Goal: Task Accomplishment & Management: Complete application form

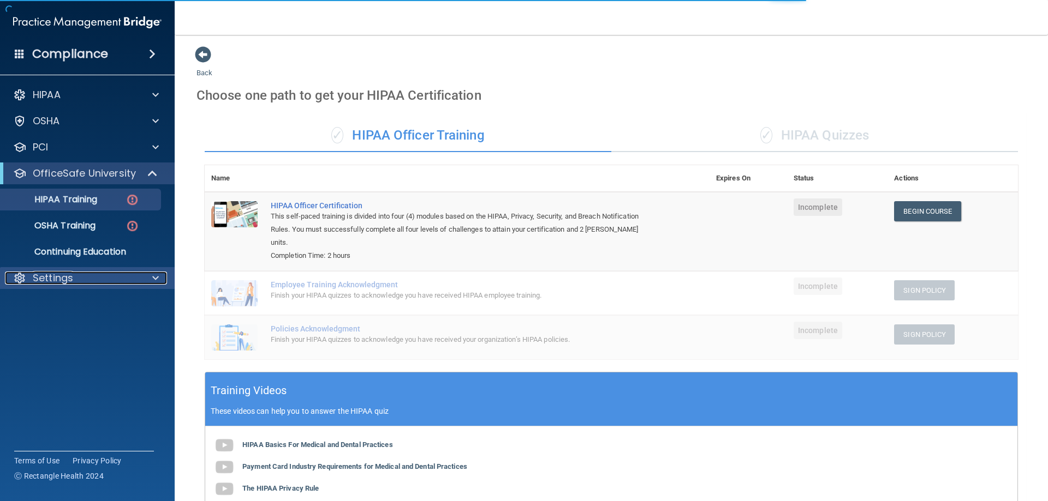
click at [66, 274] on p "Settings" at bounding box center [53, 278] width 40 height 13
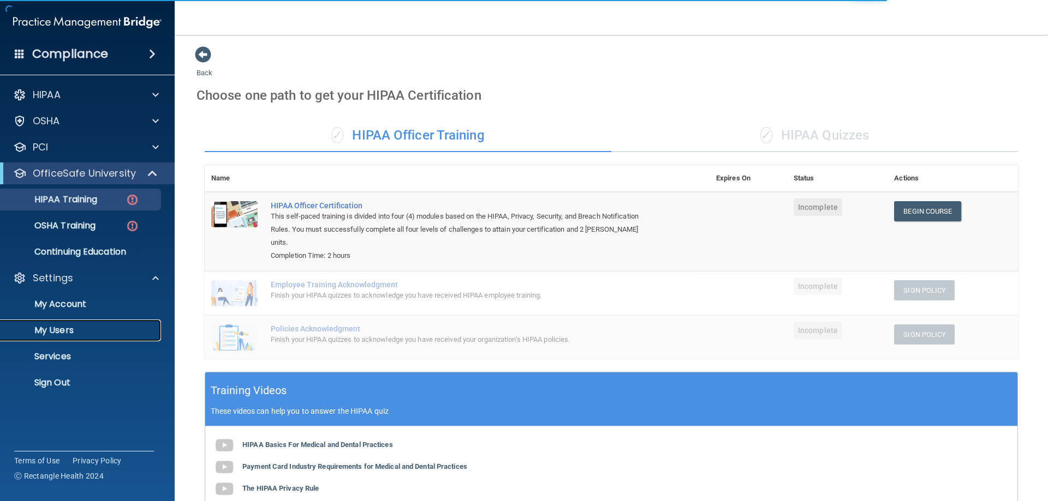
click at [63, 332] on p "My Users" at bounding box center [81, 330] width 149 height 11
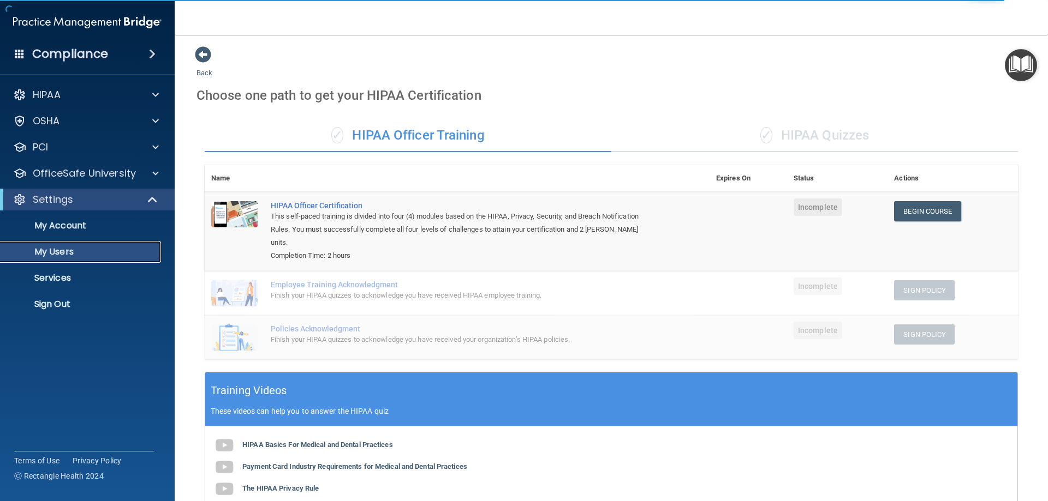
select select "20"
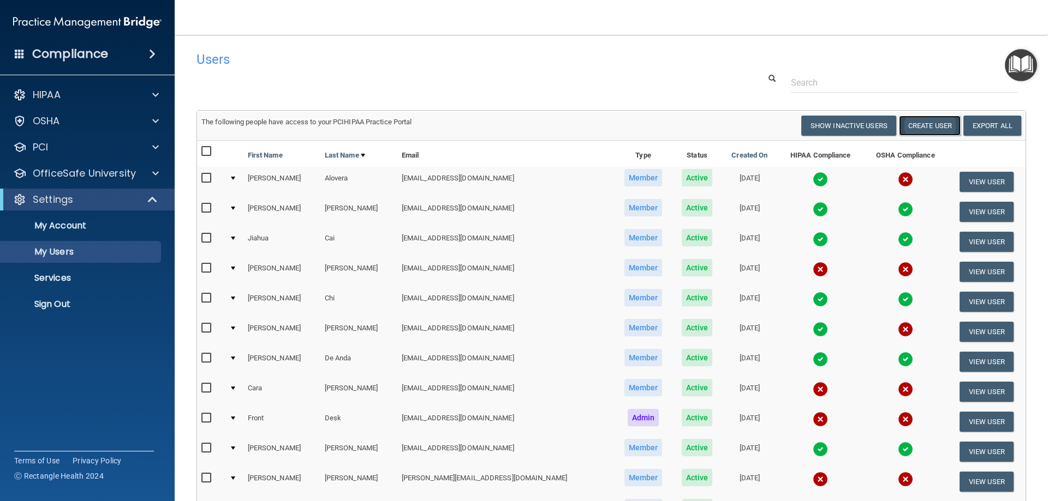
click at [929, 126] on button "Create User" at bounding box center [930, 126] width 62 height 20
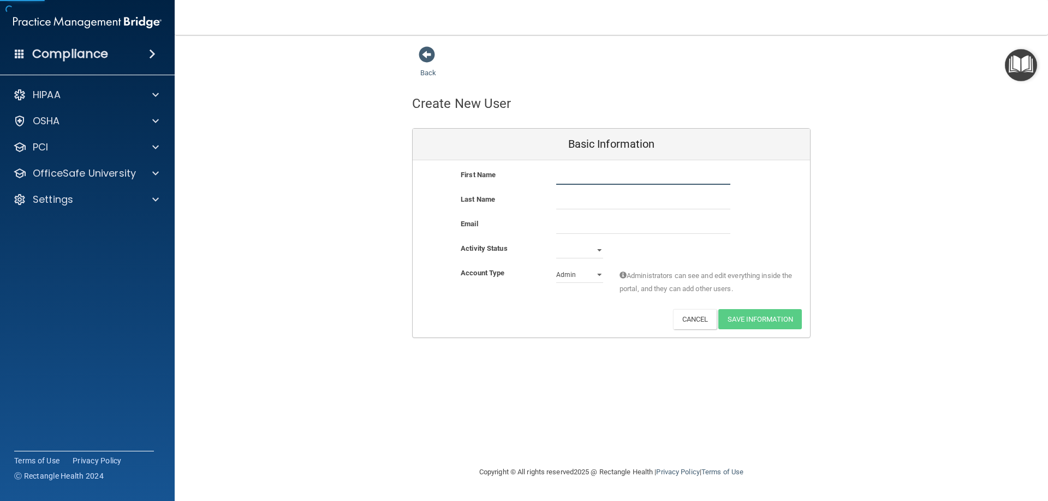
click at [625, 175] on input "text" at bounding box center [643, 177] width 174 height 16
type input "[PERSON_NAME]"
paste input "[EMAIL_ADDRESS][DOMAIN_NAME]"
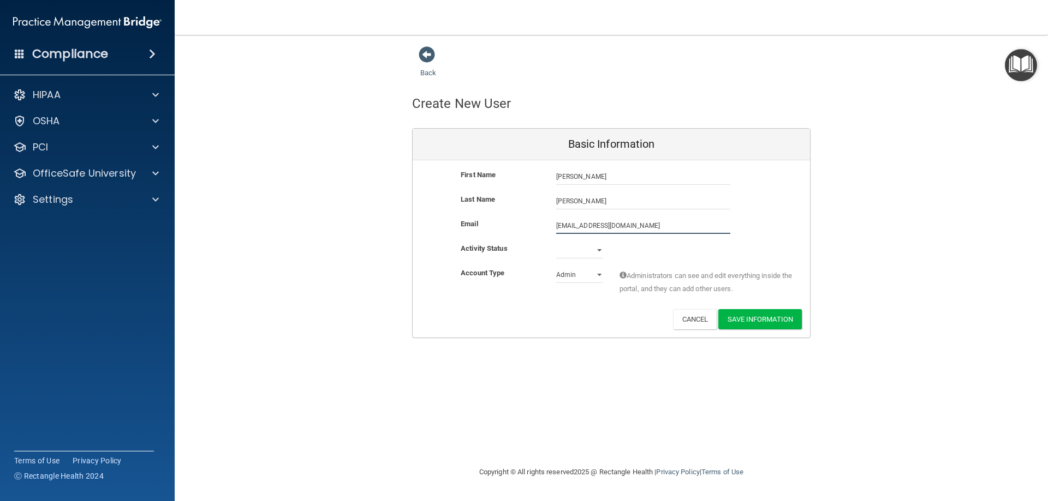
type input "[EMAIL_ADDRESS][DOMAIN_NAME]"
click at [578, 254] on select "Active Inactive" at bounding box center [579, 252] width 47 height 16
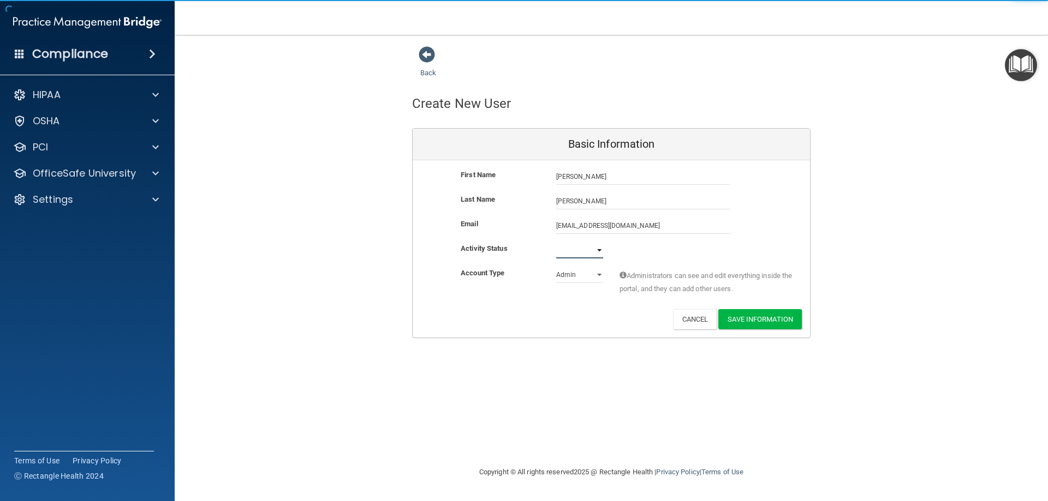
select select "inactive"
click at [556, 242] on select "Active Inactive" at bounding box center [579, 250] width 47 height 16
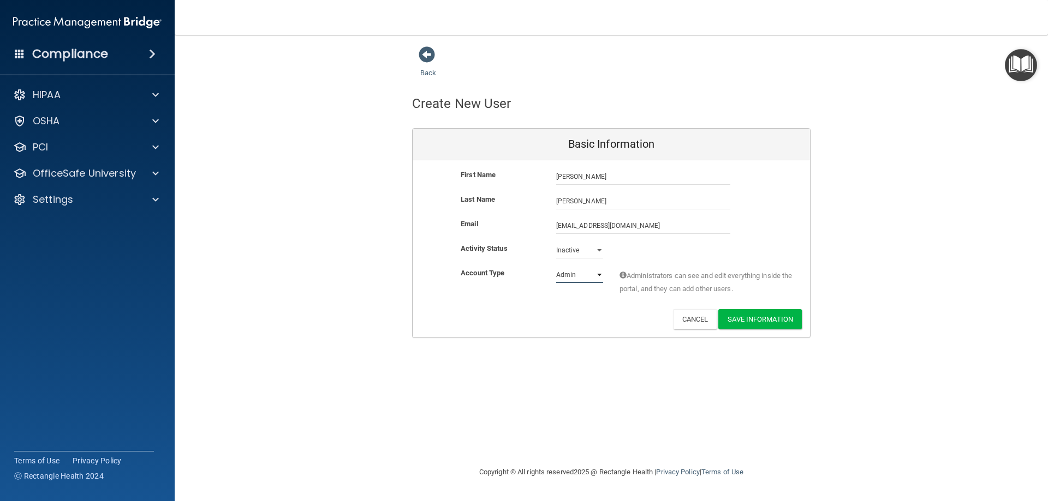
click at [577, 271] on select "Admin Member" at bounding box center [579, 275] width 47 height 16
select select "practice_member"
click at [556, 267] on select "Admin Member" at bounding box center [579, 275] width 47 height 16
click at [781, 318] on button "Save Information" at bounding box center [759, 319] width 83 height 20
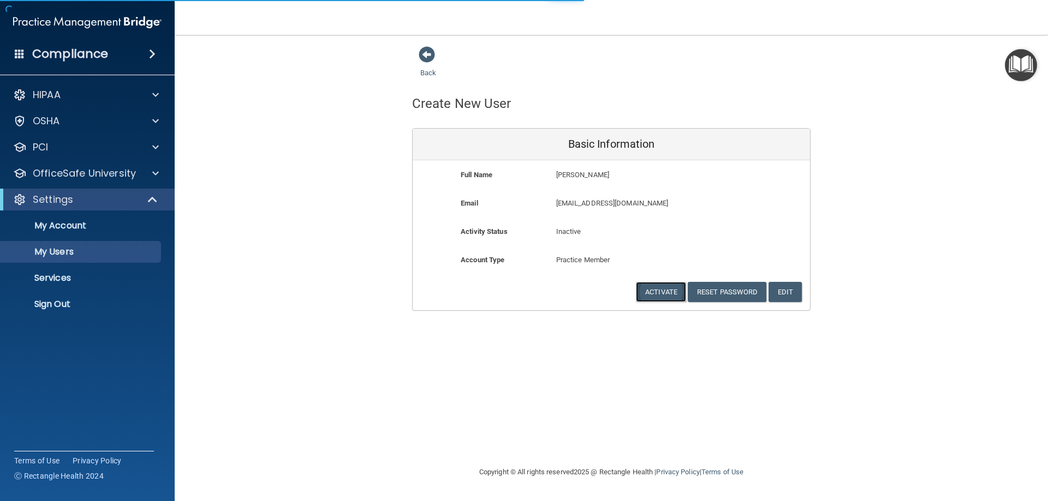
click at [669, 298] on button "Activate" at bounding box center [661, 292] width 50 height 20
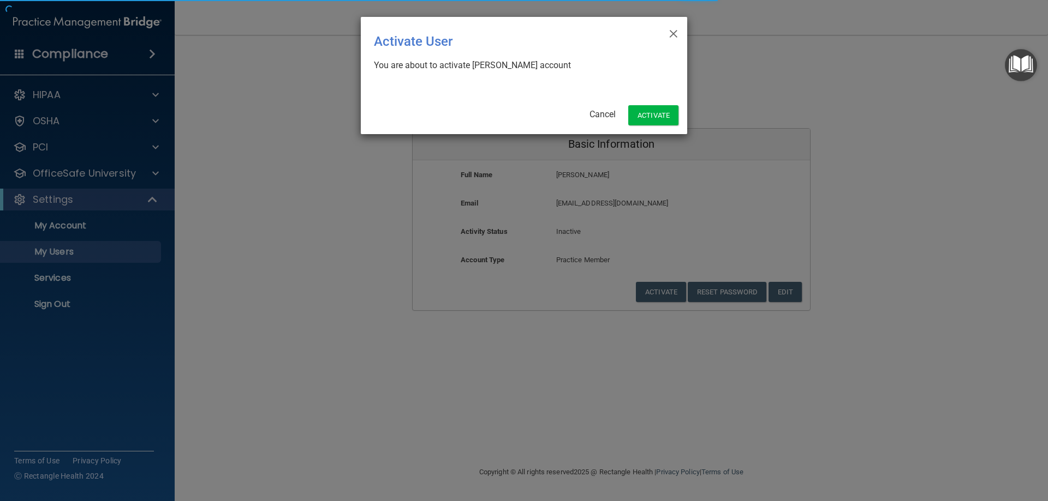
select select "20"
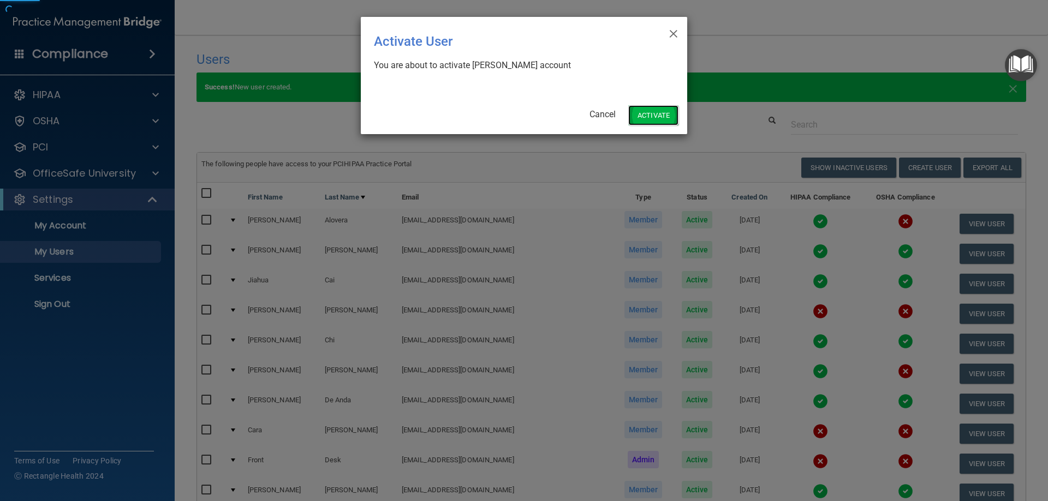
click at [652, 117] on button "Activate" at bounding box center [653, 115] width 50 height 20
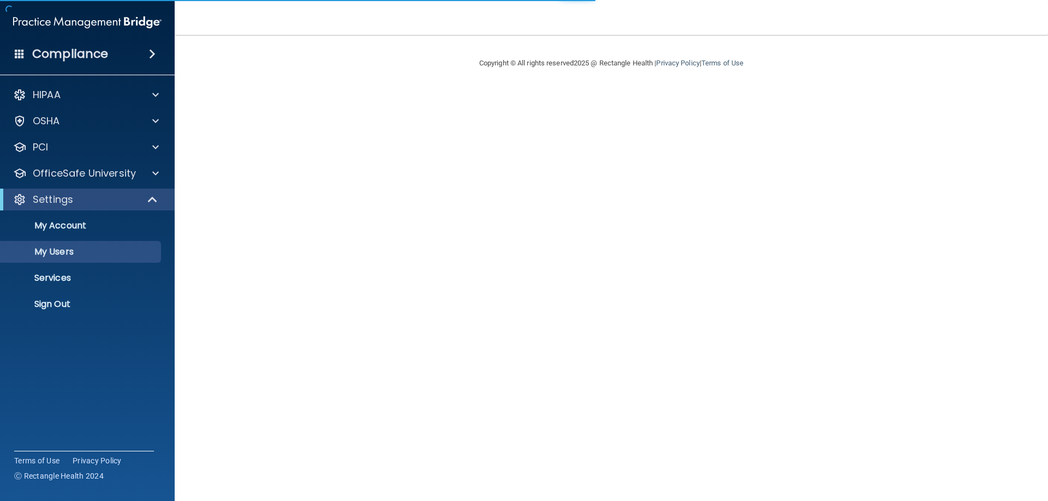
select select "20"
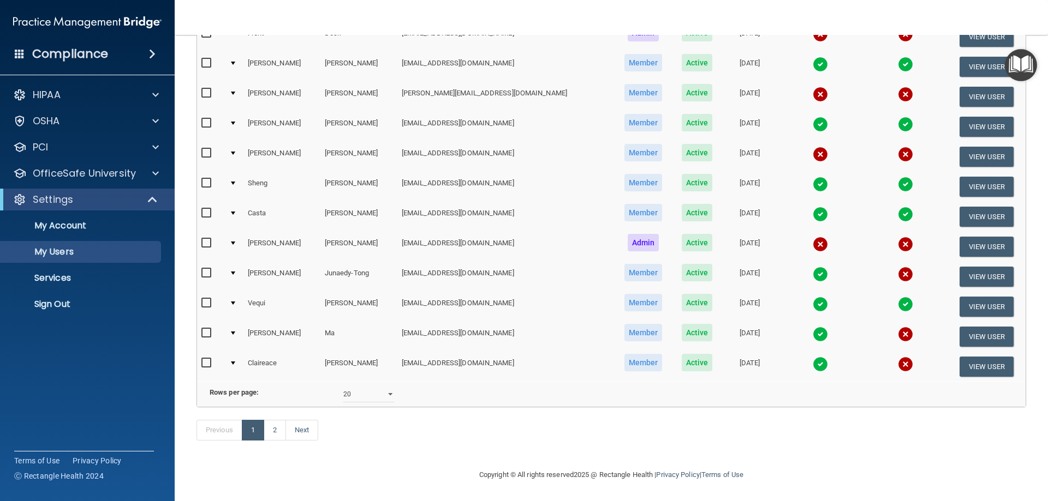
scroll to position [444, 0]
